Goal: Task Accomplishment & Management: Use online tool/utility

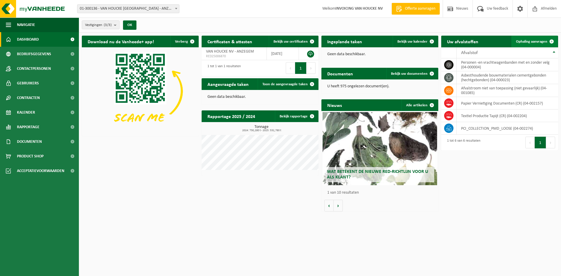
click at [540, 41] on span "Ophaling aanvragen" at bounding box center [531, 42] width 31 height 4
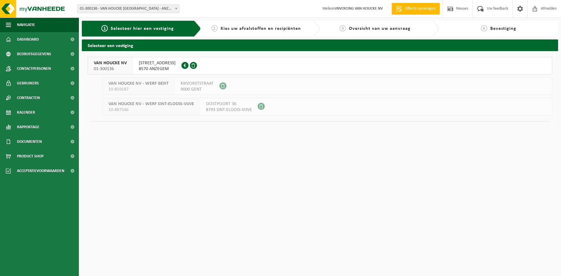
click at [153, 65] on span "GROTE LEIESTRAAT 62" at bounding box center [157, 63] width 37 height 6
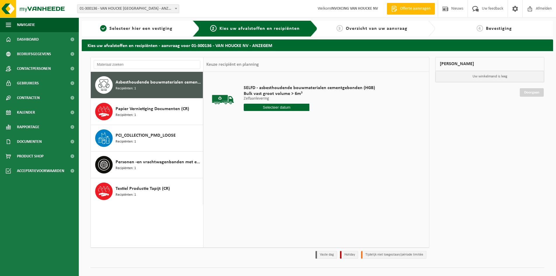
click at [138, 84] on span "Asbesthoudende bouwmaterialen cementgebonden (hechtgebonden)" at bounding box center [159, 82] width 86 height 7
click at [282, 108] on input "text" at bounding box center [277, 107] width 66 height 7
click at [281, 170] on div "21" at bounding box center [280, 168] width 10 height 9
type input "Van 2025-08-21"
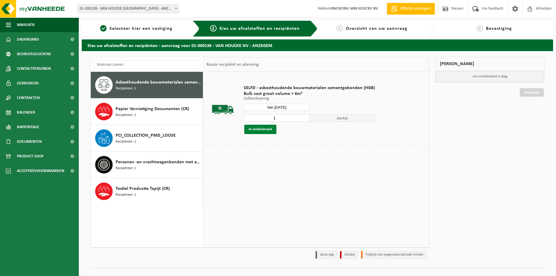
click at [264, 128] on button "In winkelmand" at bounding box center [260, 129] width 32 height 9
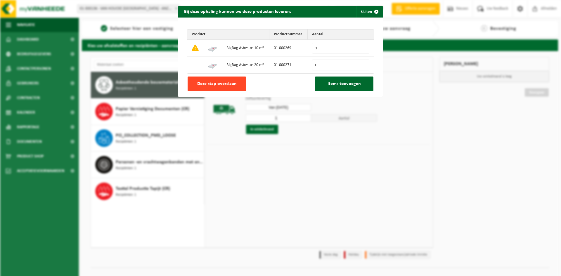
click at [223, 83] on span "Deze stap overslaan" at bounding box center [216, 83] width 39 height 5
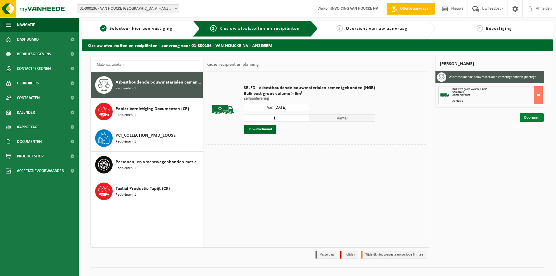
click at [531, 117] on link "Doorgaan" at bounding box center [532, 117] width 24 height 8
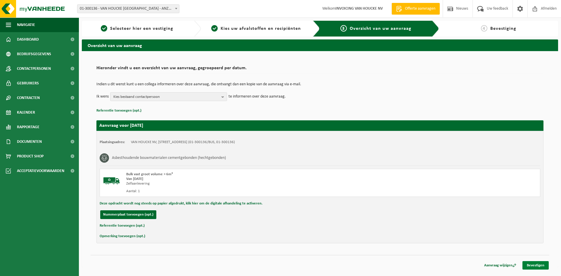
click at [540, 265] on link "Bevestigen" at bounding box center [535, 265] width 26 height 8
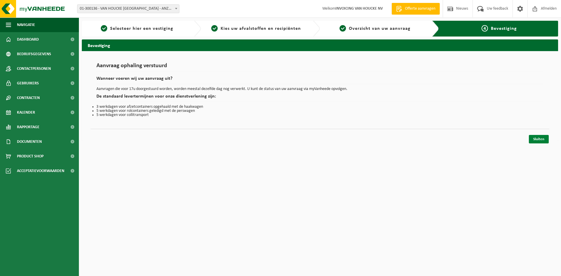
click at [536, 137] on link "Sluiten" at bounding box center [538, 139] width 20 height 8
